Goal: Transaction & Acquisition: Purchase product/service

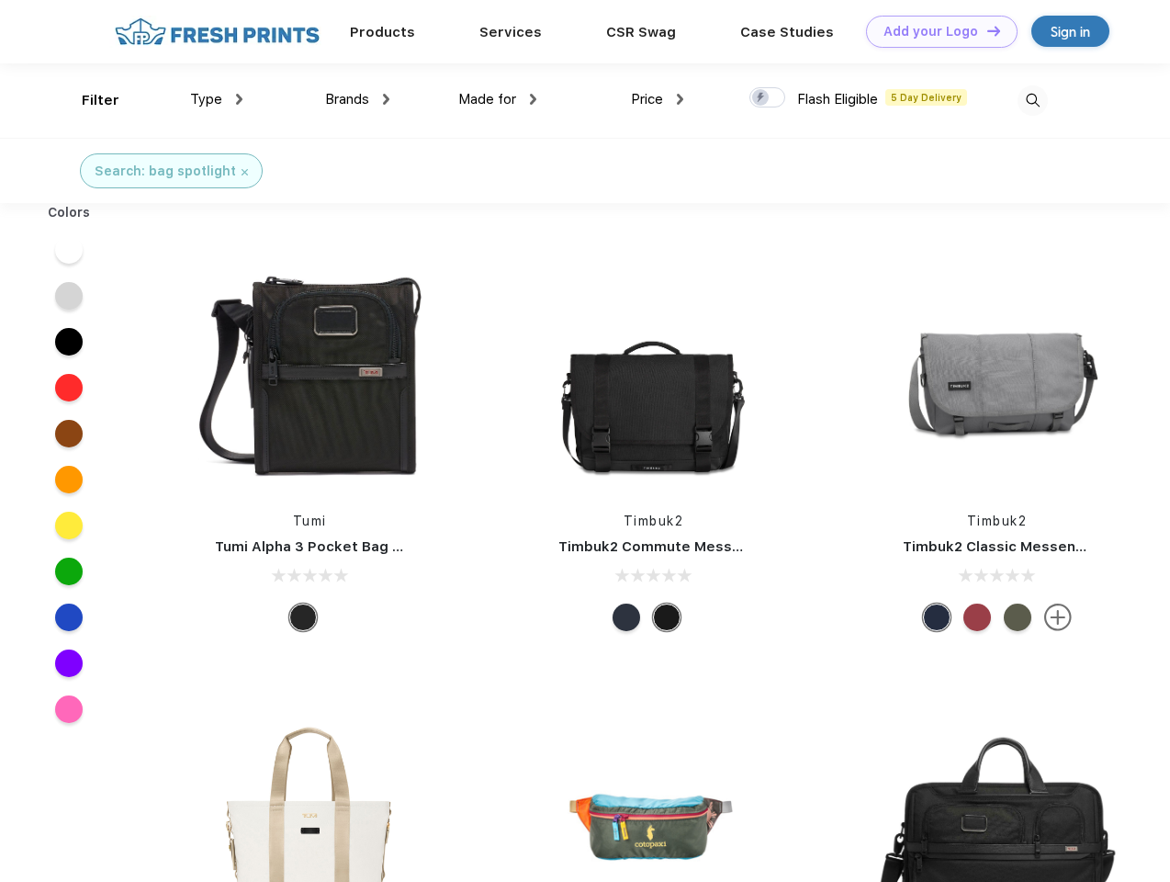
click at [935, 31] on link "Add your Logo Design Tool" at bounding box center [942, 32] width 152 height 32
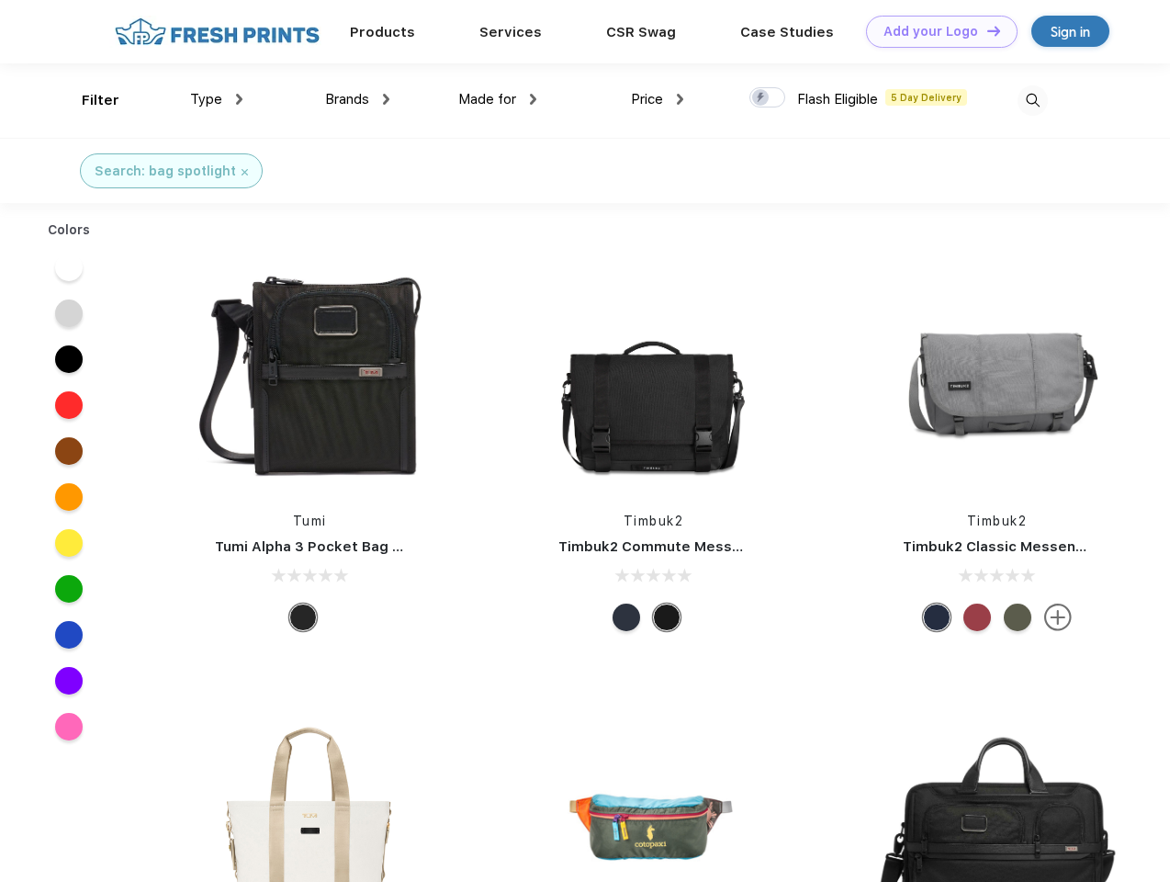
click at [0, 0] on div "Design Tool" at bounding box center [0, 0] width 0 height 0
click at [986, 30] on link "Add your Logo Design Tool" at bounding box center [942, 32] width 152 height 32
click at [88, 100] on div "Filter" at bounding box center [101, 100] width 38 height 21
click at [217, 99] on span "Type" at bounding box center [206, 99] width 32 height 17
click at [357, 99] on span "Brands" at bounding box center [347, 99] width 44 height 17
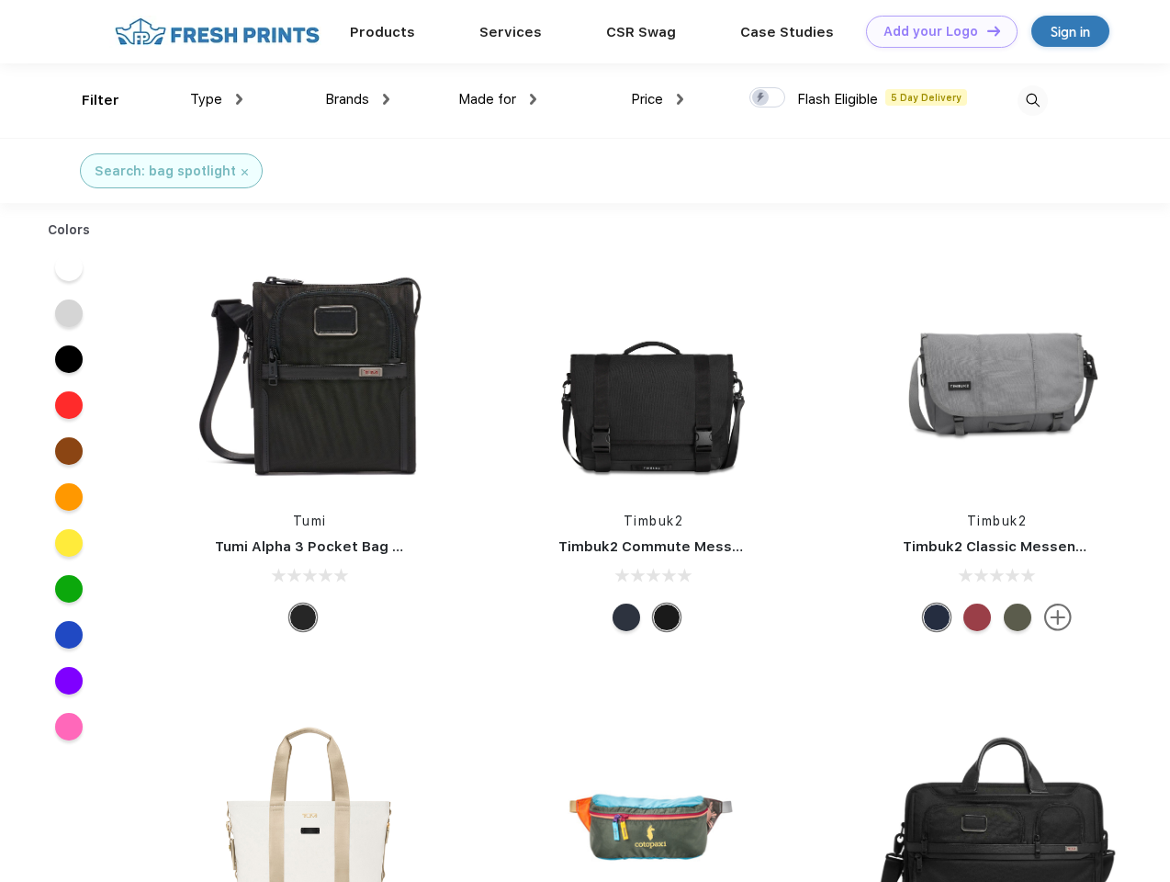
click at [498, 99] on span "Made for" at bounding box center [487, 99] width 58 height 17
click at [658, 99] on span "Price" at bounding box center [647, 99] width 32 height 17
click at [768, 98] on div at bounding box center [768, 97] width 36 height 20
click at [762, 98] on input "checkbox" at bounding box center [756, 92] width 12 height 12
click at [1033, 100] on img at bounding box center [1033, 100] width 30 height 30
